Goal: Go to known website: Access a specific website the user already knows

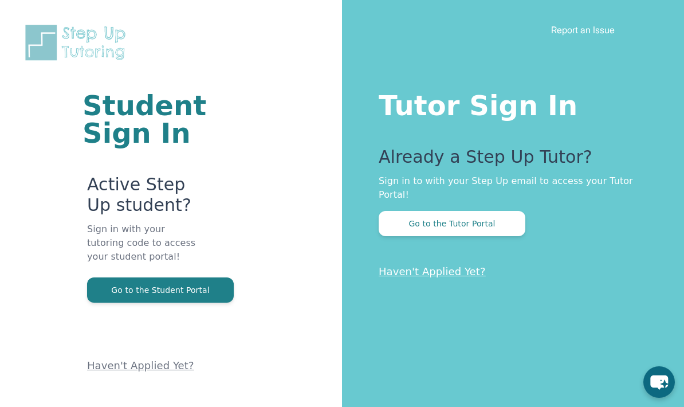
click at [506, 216] on button "Go to the Tutor Portal" at bounding box center [452, 223] width 147 height 25
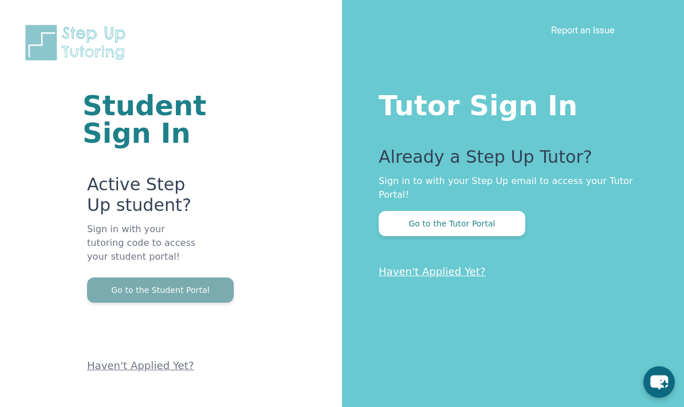
click at [205, 295] on button "Go to the Student Portal" at bounding box center [160, 289] width 147 height 25
